Goal: Book appointment/travel/reservation

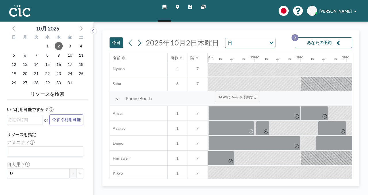
scroll to position [135, 505]
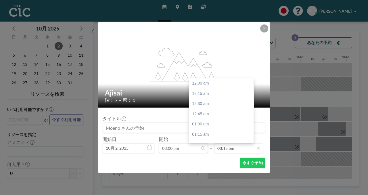
scroll to position [560, 0]
click at [218, 143] on input "03:15 pm" at bounding box center [238, 148] width 49 height 10
click at [211, 162] on div "04:00 pm" at bounding box center [221, 167] width 64 height 10
type input "04:00 pm"
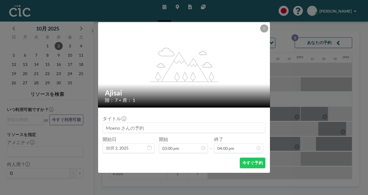
scroll to position [587, 0]
click at [240, 158] on button "今すぐ予約" at bounding box center [253, 163] width 26 height 11
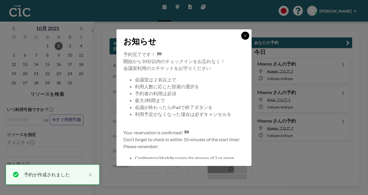
click at [244, 37] on icon at bounding box center [245, 35] width 3 height 3
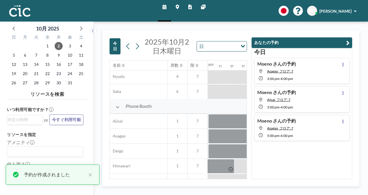
click at [316, 135] on div "[DATE] Moeno さんの予約 Asagao, フロア: 7 3:00 PM - 4:00 PM Moeno さんの予約 Ajisai, フロア: 7 …" at bounding box center [302, 113] width 101 height 131
click at [350, 37] on button "あなたの予約" at bounding box center [302, 42] width 101 height 11
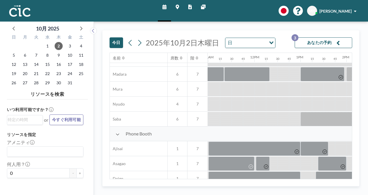
scroll to position [99, 505]
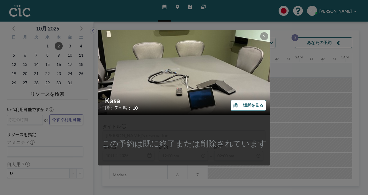
scroll to position [0, 364]
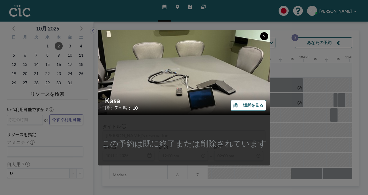
click at [263, 38] on icon at bounding box center [264, 36] width 3 height 3
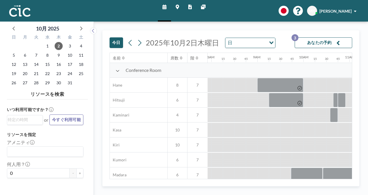
scroll to position [72, 364]
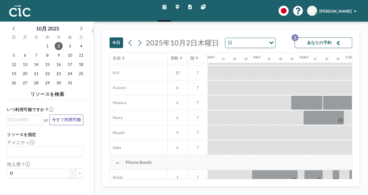
click at [321, 39] on button "あなたの予約 3" at bounding box center [324, 42] width 58 height 11
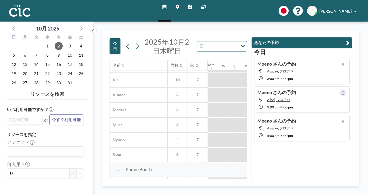
click at [346, 89] on button at bounding box center [343, 92] width 7 height 7
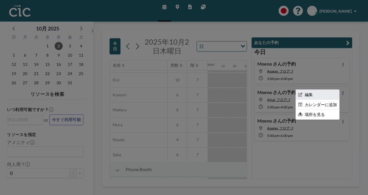
click at [337, 90] on li "編集" at bounding box center [317, 95] width 43 height 10
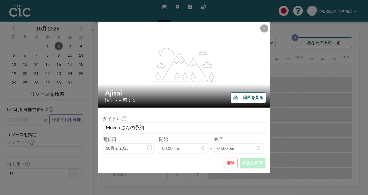
click at [224, 158] on button "削除" at bounding box center [231, 163] width 14 height 11
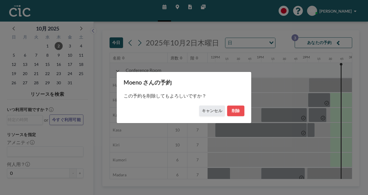
scroll to position [0, 551]
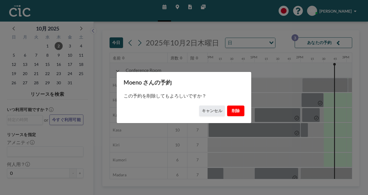
click at [227, 110] on button "削除" at bounding box center [235, 111] width 17 height 11
